Goal: Navigation & Orientation: Find specific page/section

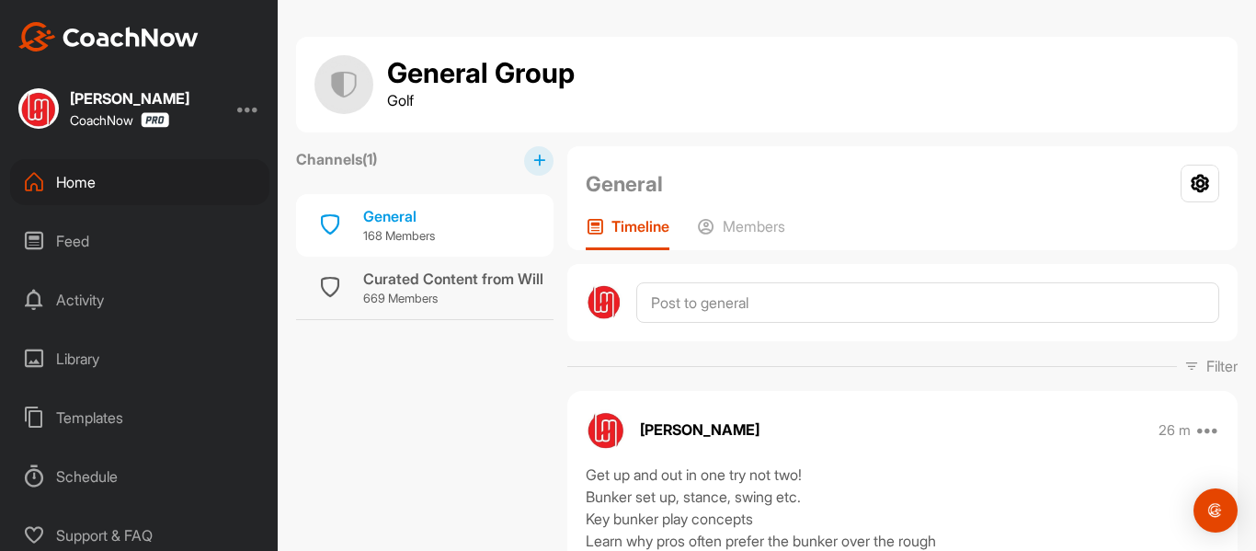
click at [109, 186] on div "Home" at bounding box center [139, 182] width 259 height 46
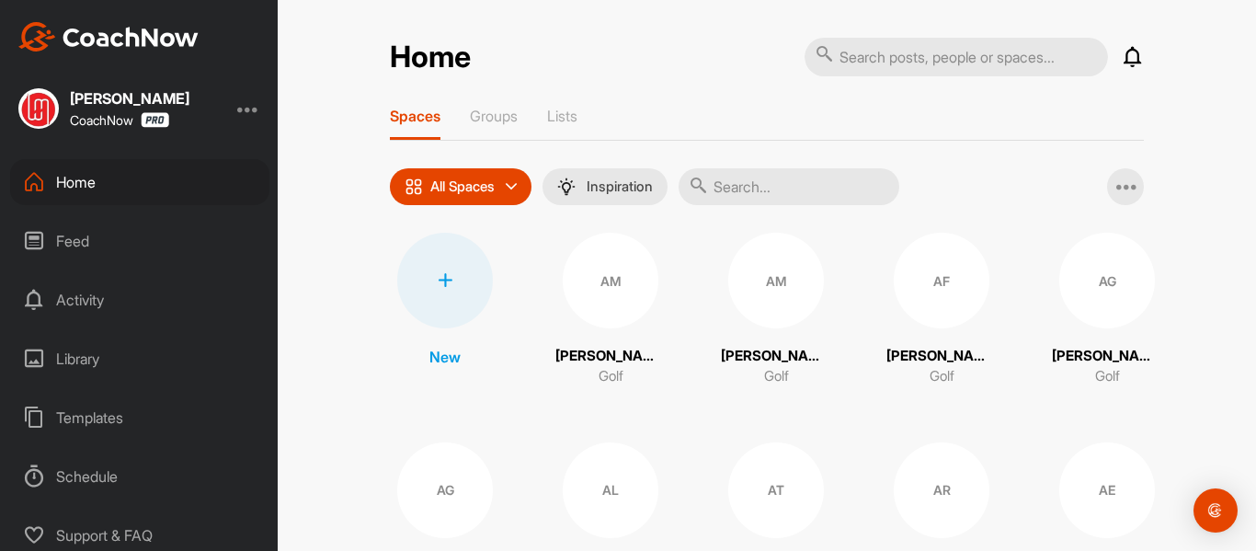
click at [84, 305] on div "Activity" at bounding box center [139, 300] width 259 height 46
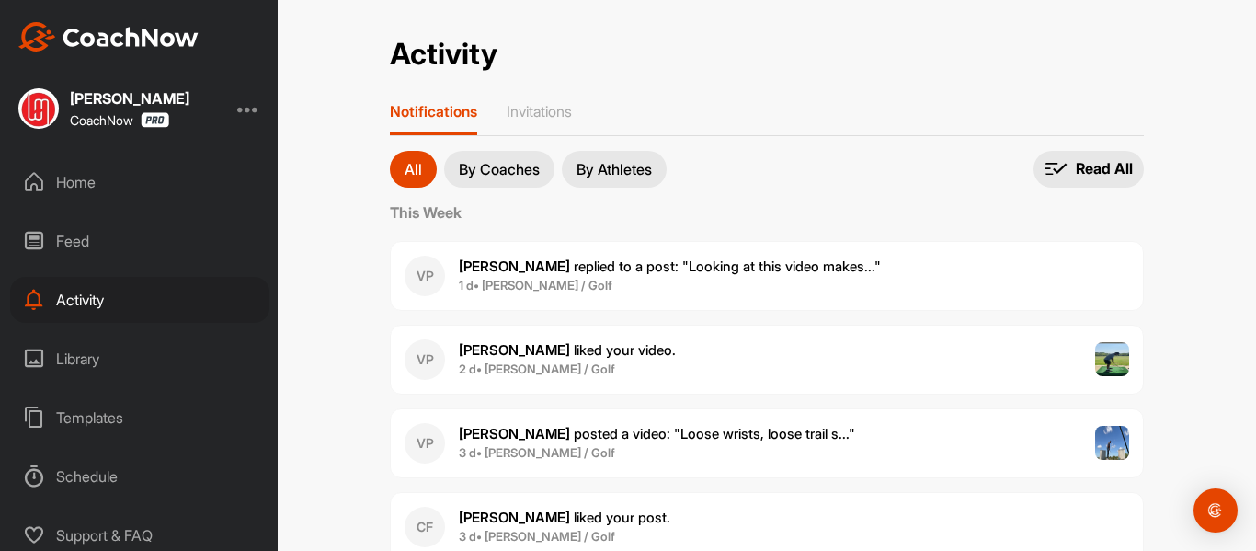
click at [91, 186] on div "Home" at bounding box center [139, 182] width 259 height 46
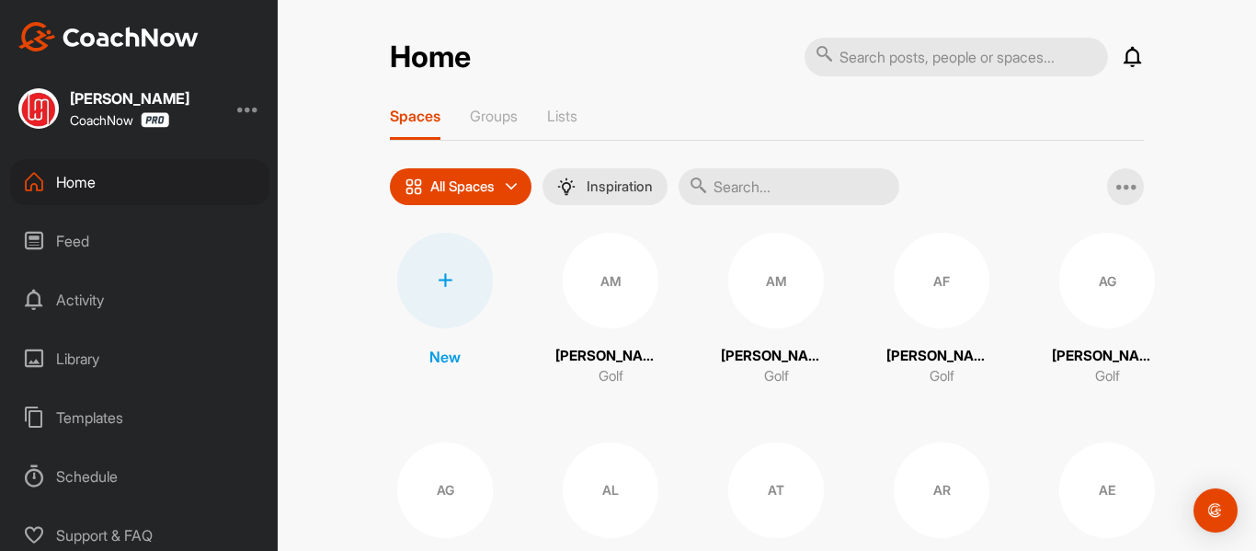
click at [98, 312] on div "Activity" at bounding box center [139, 300] width 259 height 46
